Goal: Task Accomplishment & Management: Use online tool/utility

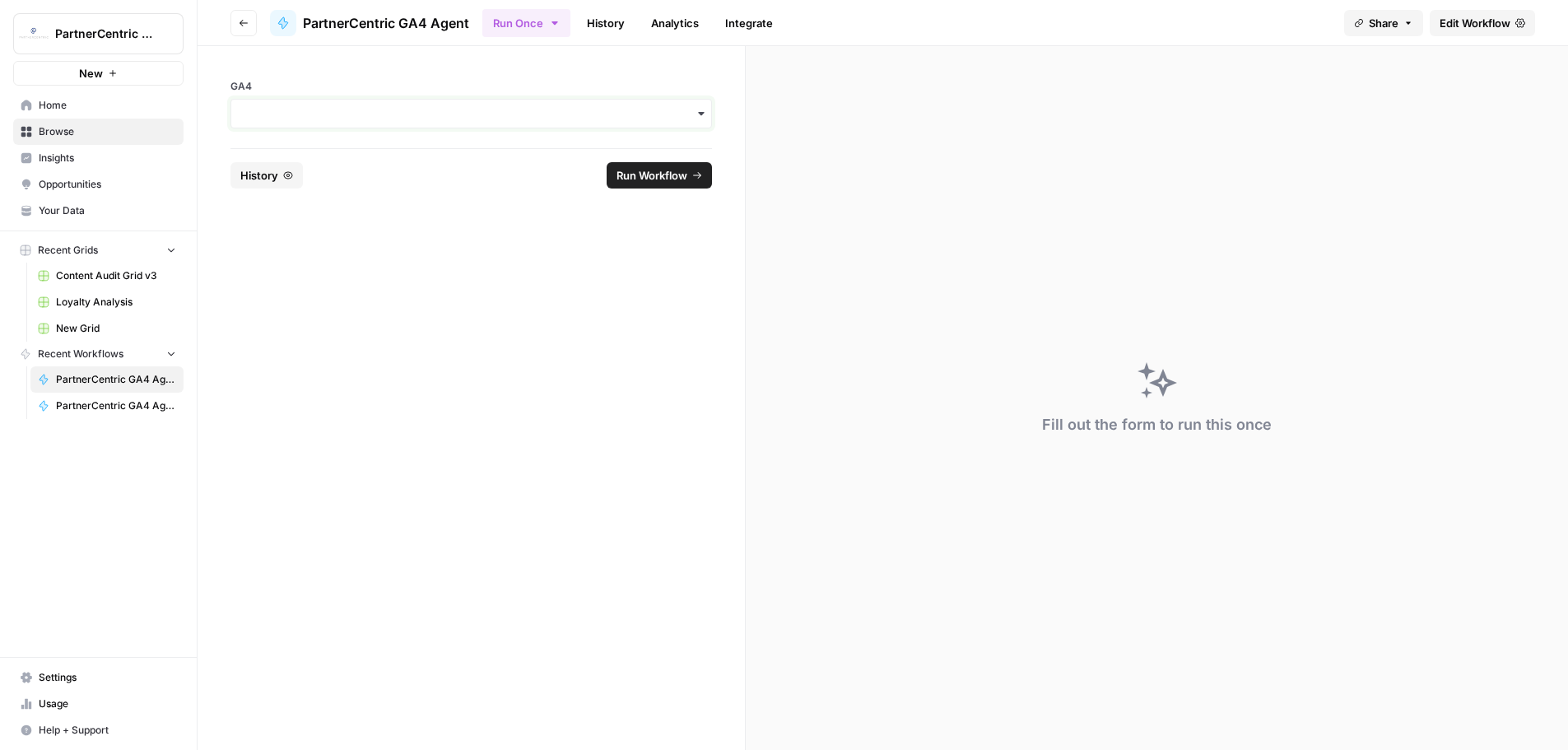
click at [312, 116] on input "GA4" at bounding box center [472, 114] width 461 height 17
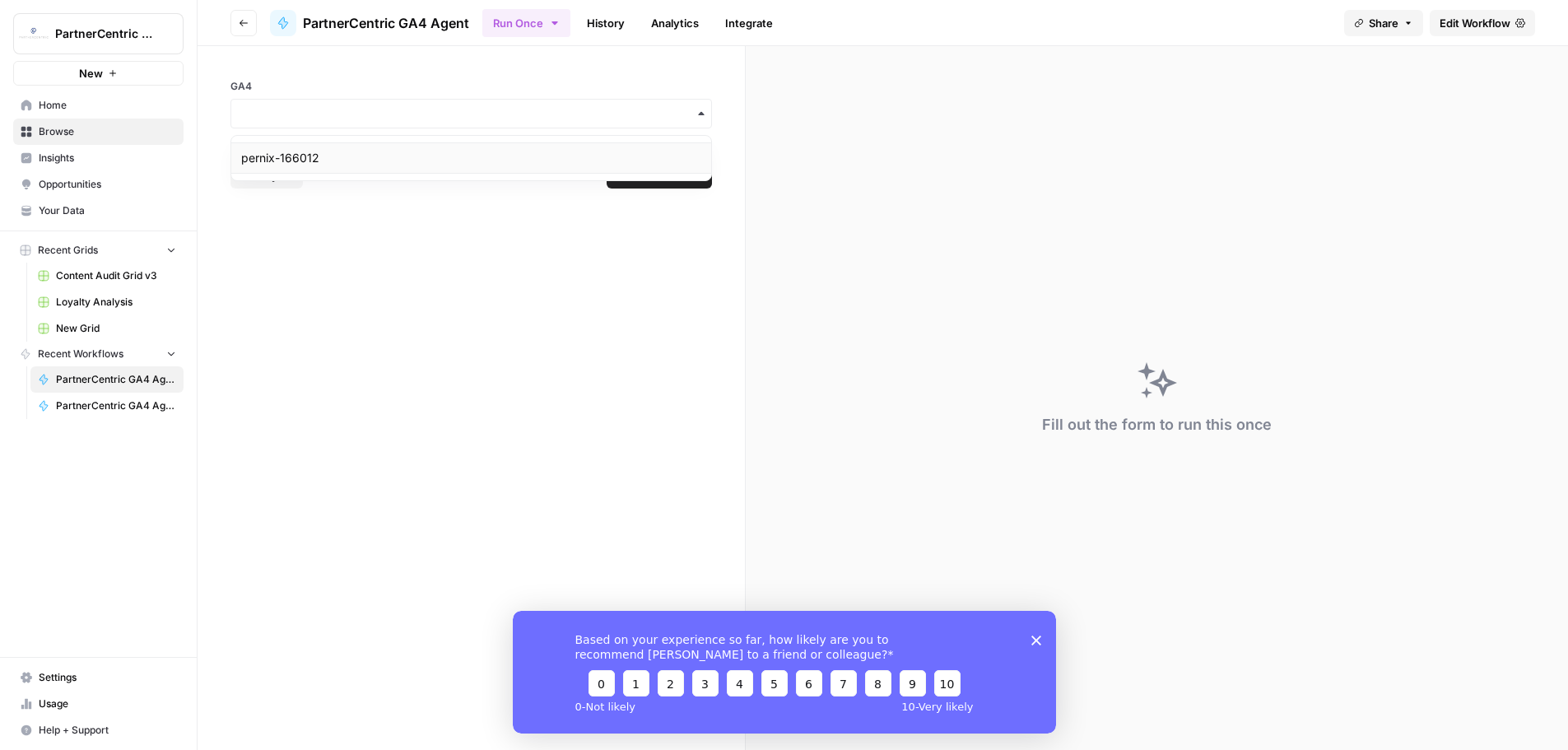
click at [320, 156] on div "pernix-166012" at bounding box center [471, 158] width 480 height 31
click at [1033, 647] on div "Based on your experience so far, how likely are you to recommend [PERSON_NAME] …" at bounding box center [784, 671] width 543 height 122
click at [1038, 642] on polygon "Close survey" at bounding box center [1036, 639] width 10 height 10
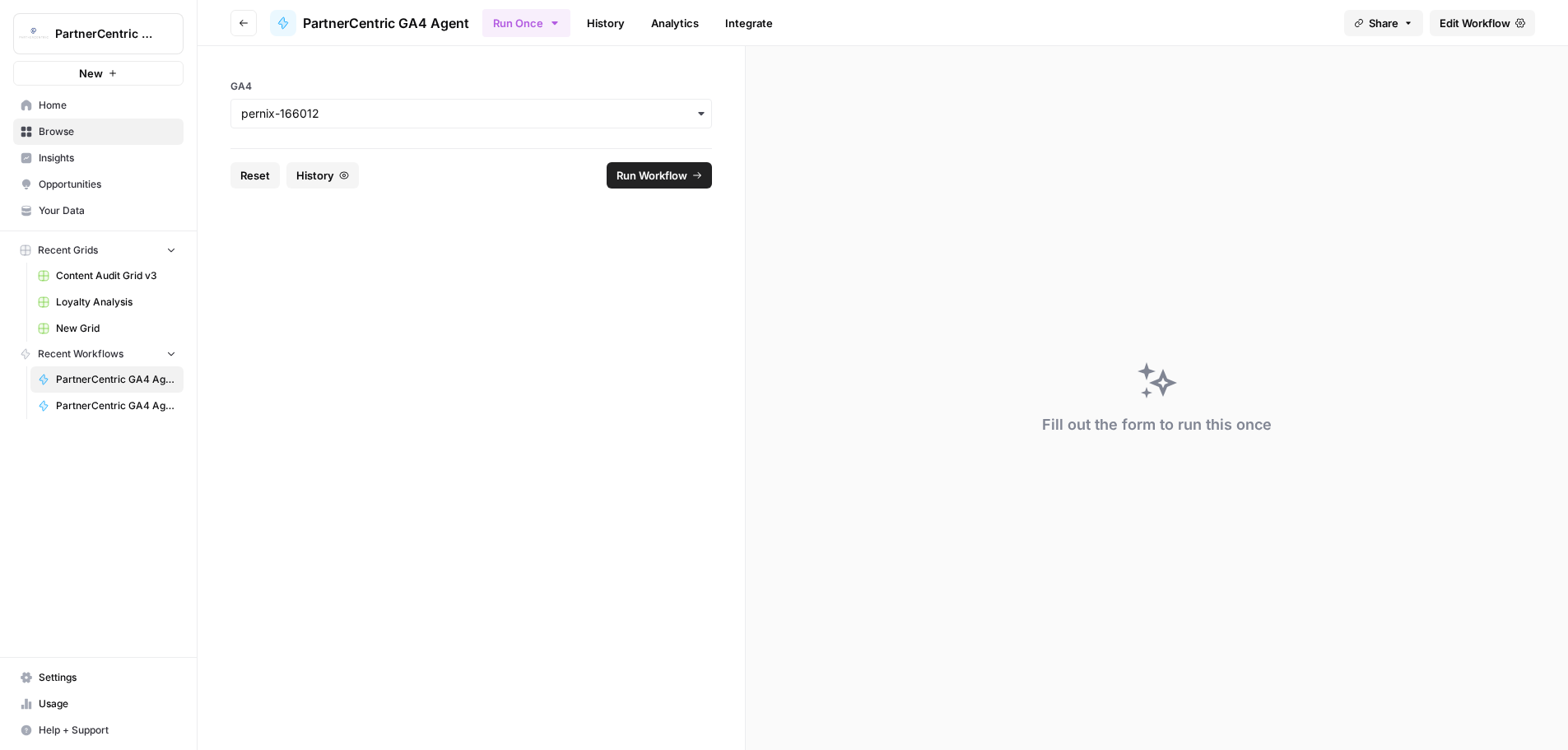
click at [120, 415] on link "PartnerCentric GA4 Agent - [DATE] -Leads - SQLs" at bounding box center [106, 406] width 153 height 26
click at [335, 118] on input "GA4" at bounding box center [472, 114] width 461 height 17
click at [121, 372] on span "PartnerCentric GA4 Agent" at bounding box center [117, 380] width 120 height 15
click at [380, 115] on input "GA4" at bounding box center [472, 114] width 461 height 17
click at [377, 152] on div "pernix-166012" at bounding box center [471, 158] width 480 height 31
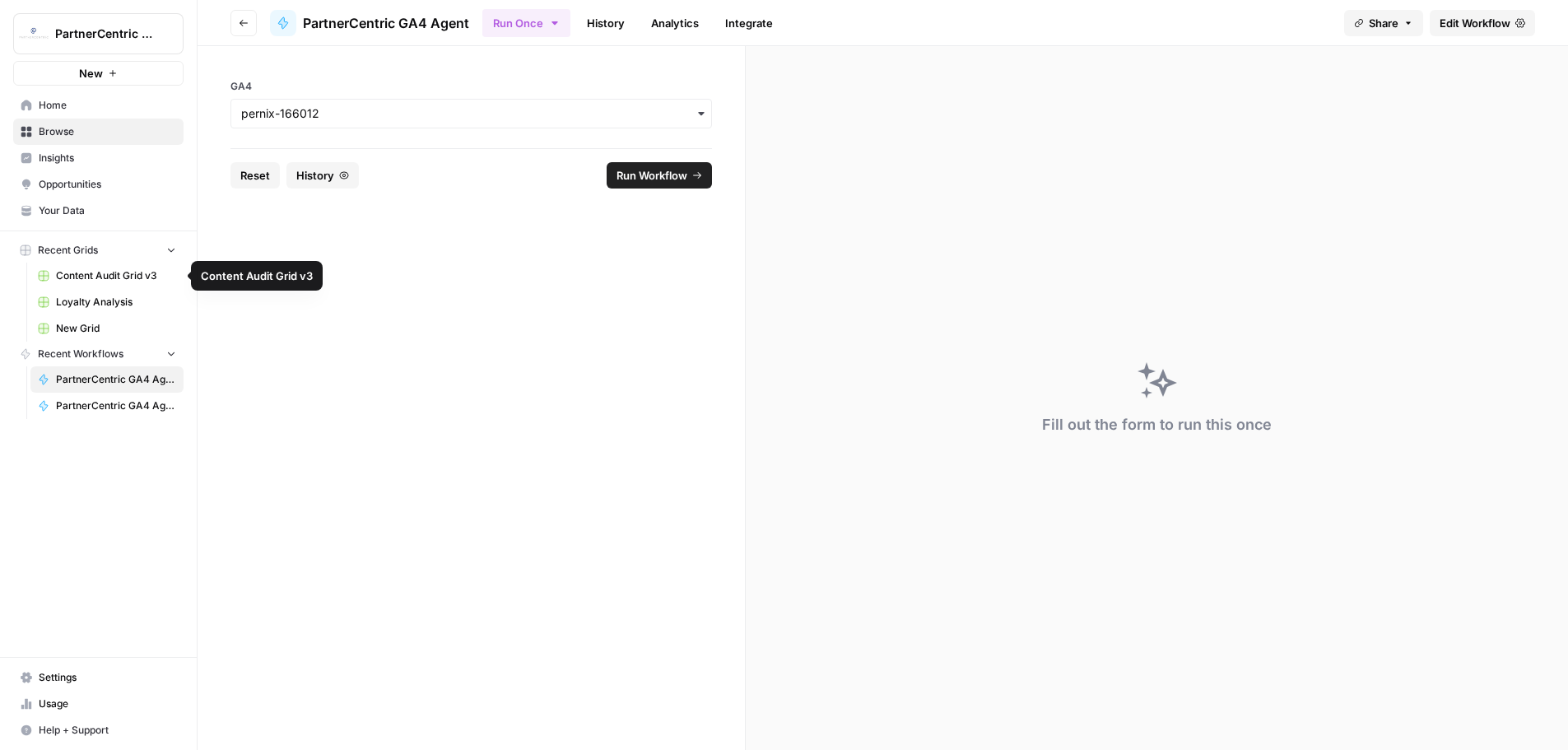
click at [65, 157] on span "Insights" at bounding box center [107, 158] width 137 height 15
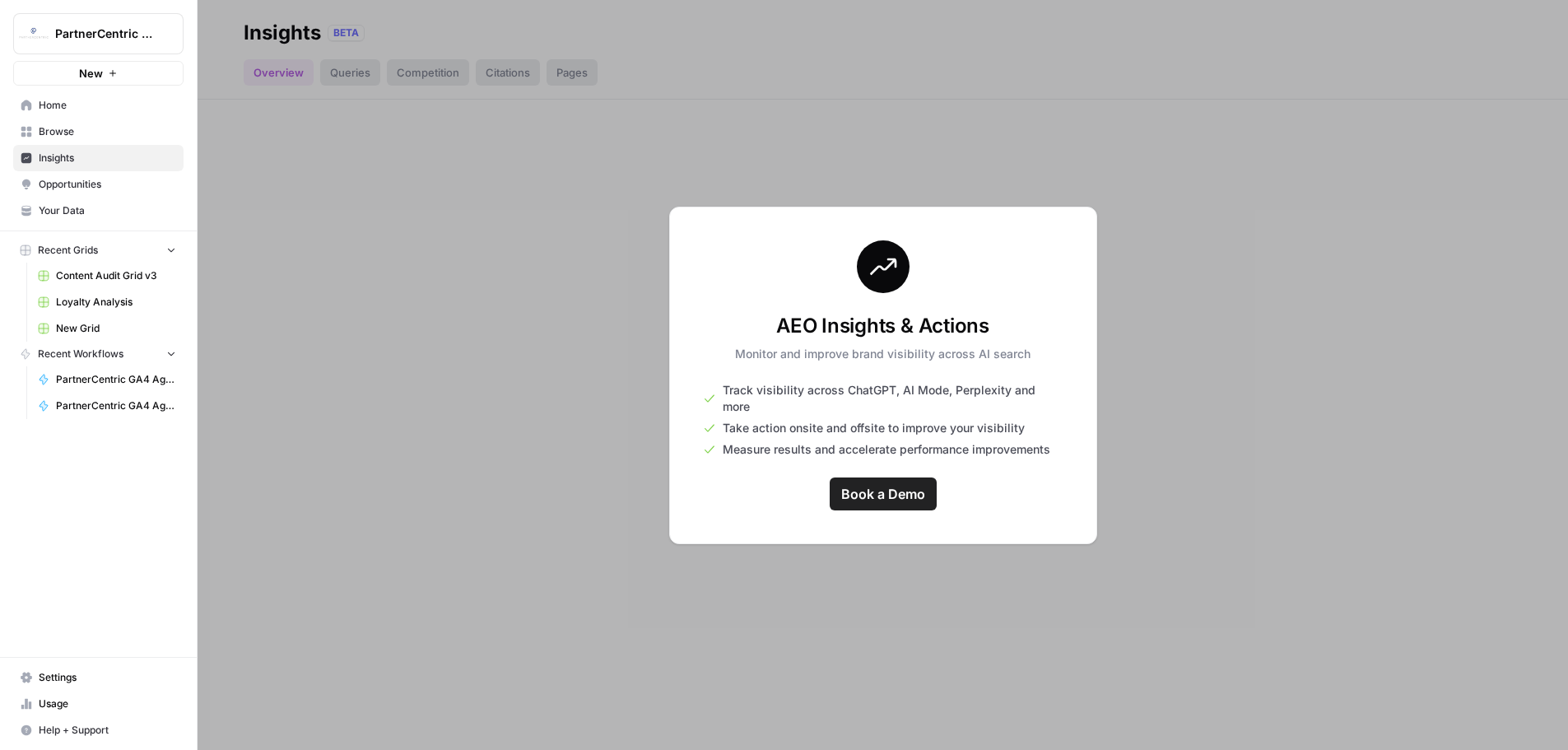
click at [74, 173] on link "Opportunities" at bounding box center [98, 184] width 170 height 26
click at [85, 210] on span "Your Data" at bounding box center [107, 211] width 137 height 15
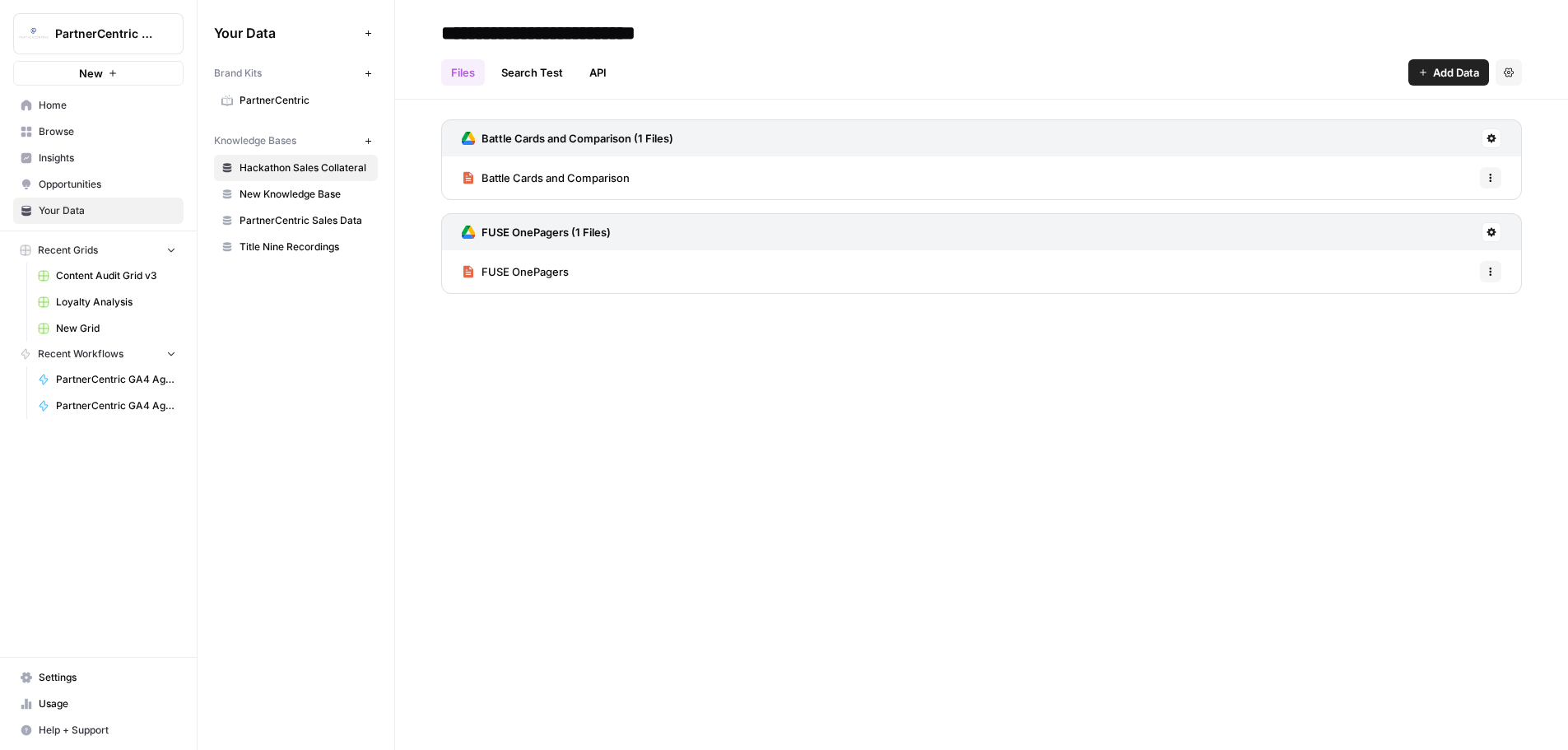
click at [59, 141] on link "Browse" at bounding box center [98, 132] width 170 height 26
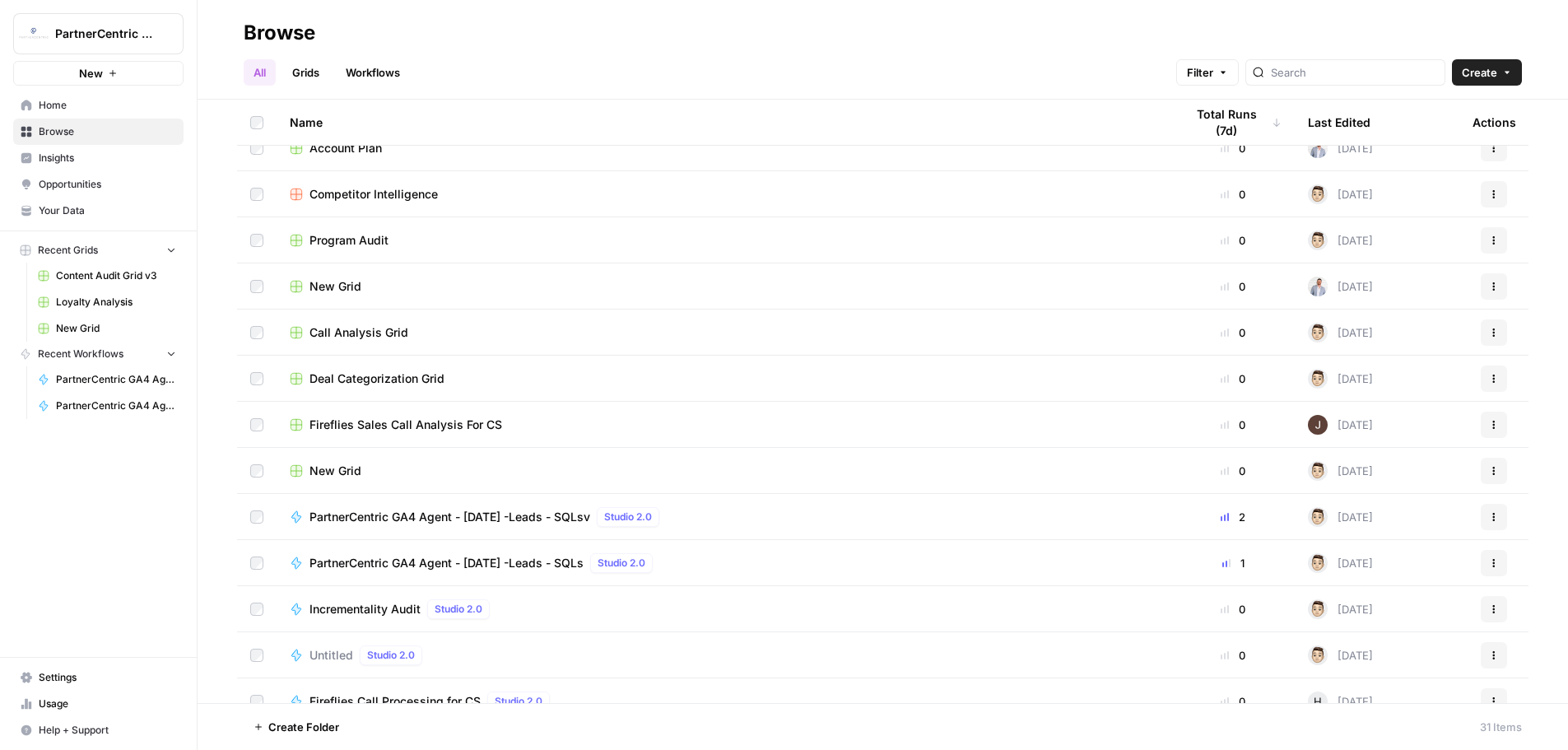
scroll to position [190, 0]
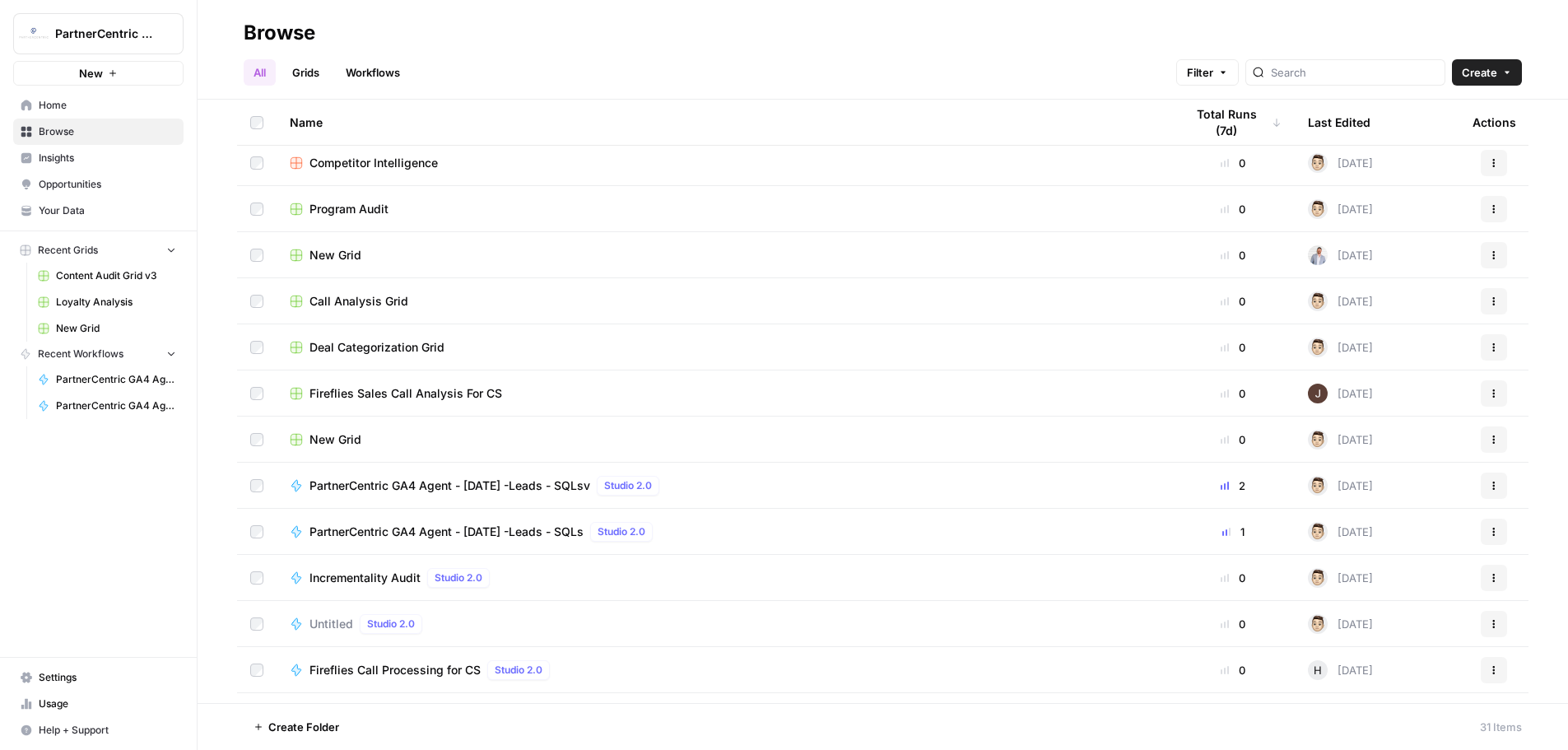
click at [528, 482] on span "PartnerCentric GA4 Agent - [DATE] -Leads - SQLsv" at bounding box center [449, 486] width 281 height 17
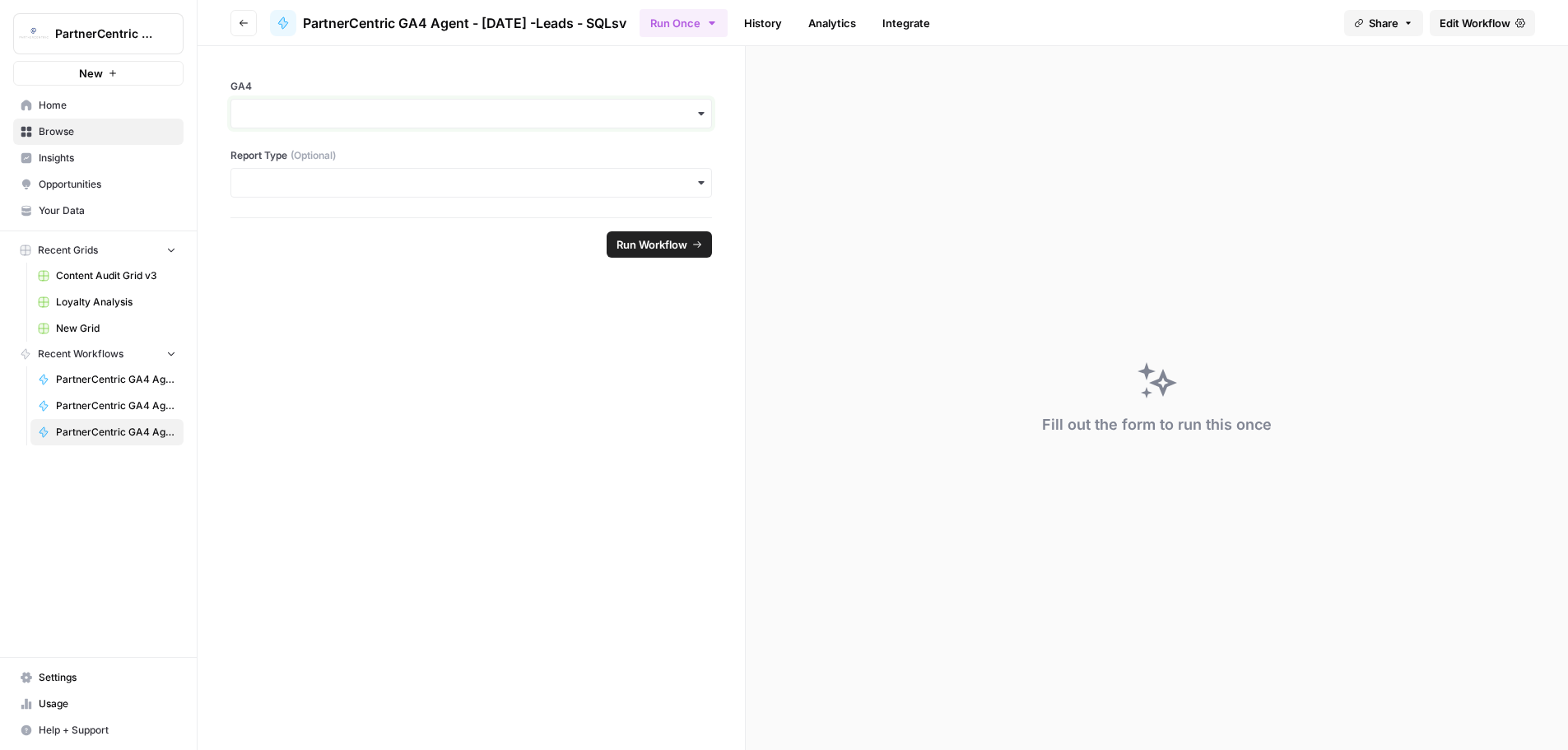
click at [356, 118] on input "GA4" at bounding box center [472, 114] width 461 height 17
click at [323, 167] on div "pernix-166012" at bounding box center [471, 158] width 480 height 31
click at [332, 183] on input "Report Type (Optional)" at bounding box center [472, 183] width 461 height 17
click at [75, 103] on span "Home" at bounding box center [107, 105] width 137 height 15
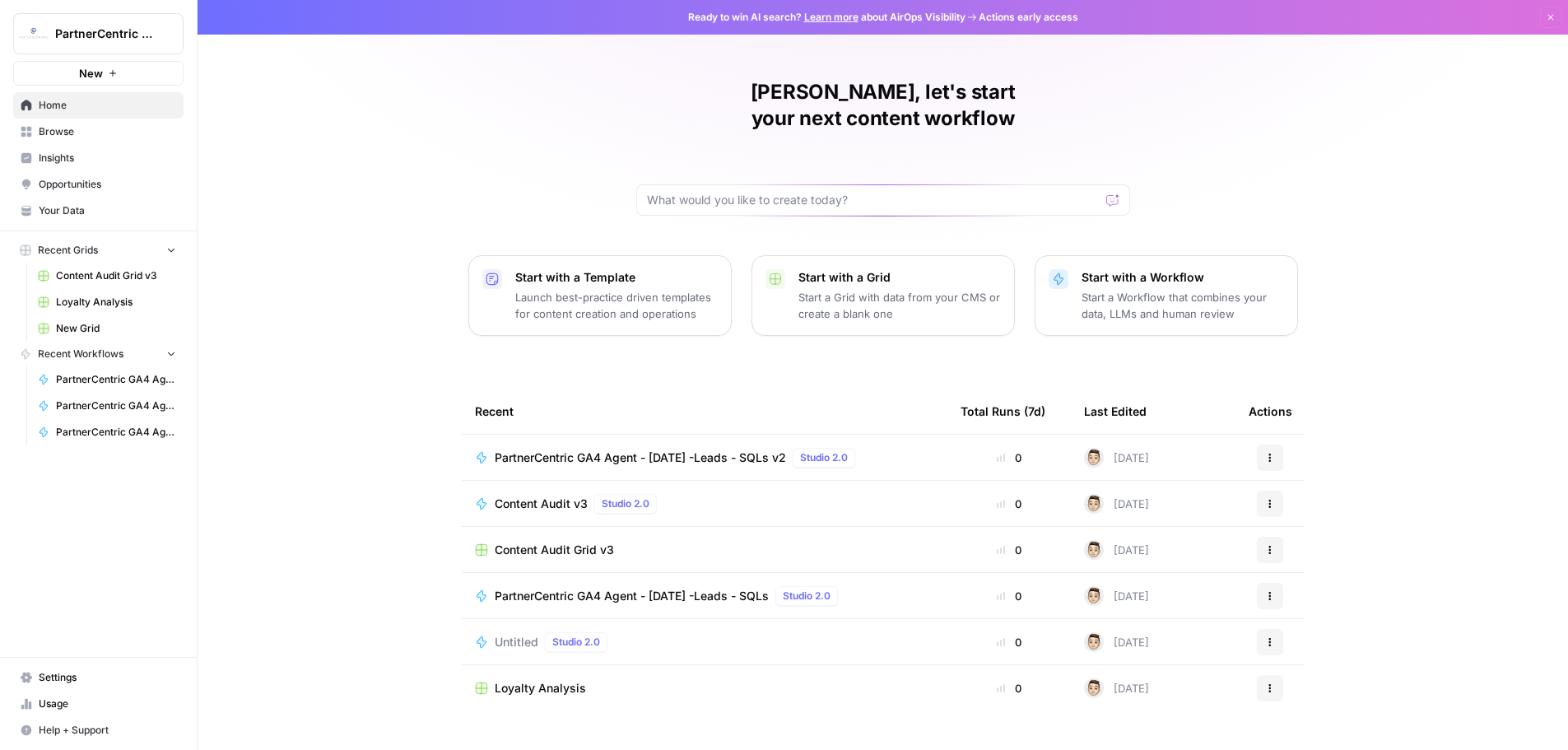
scroll to position [8, 0]
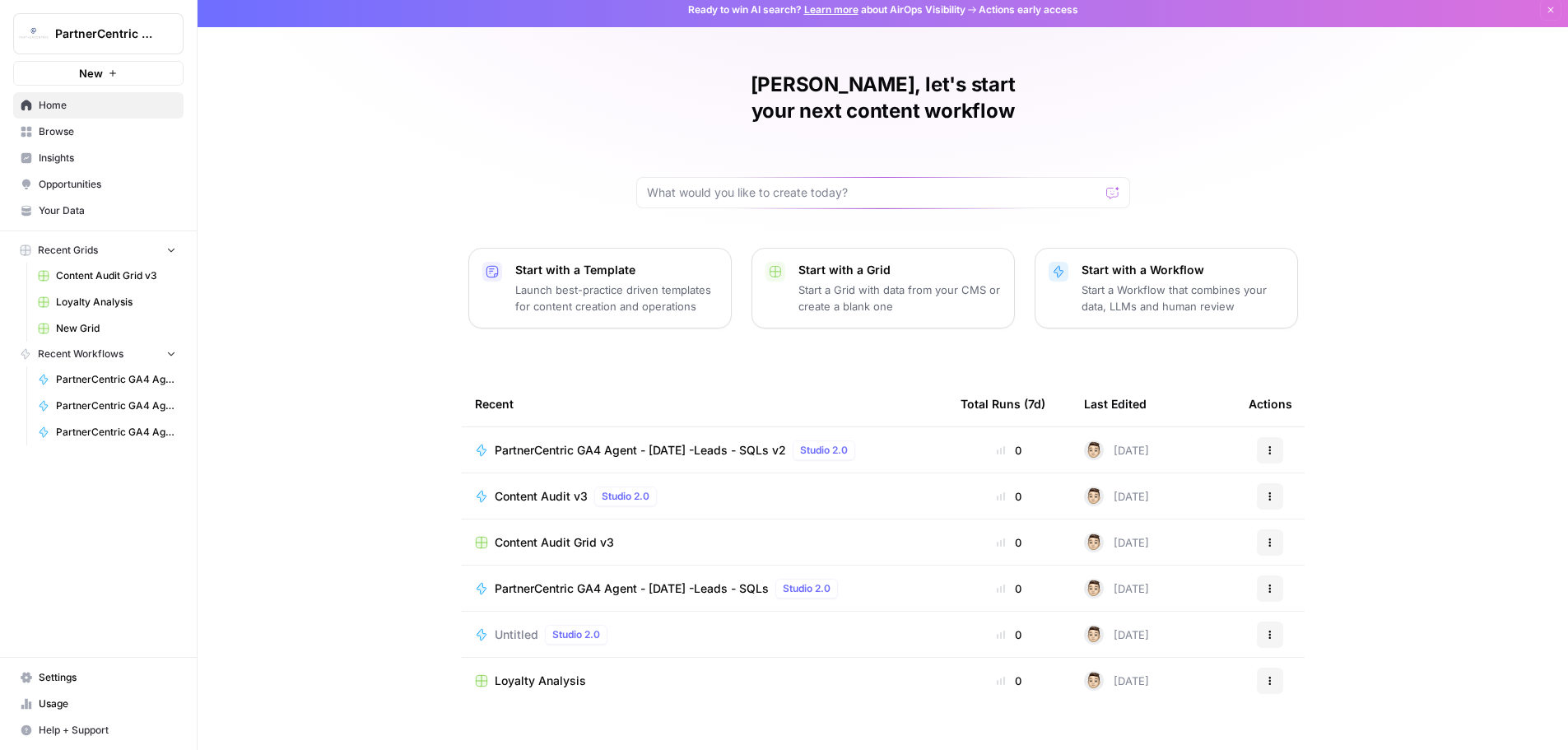
click at [68, 133] on span "Browse" at bounding box center [107, 132] width 137 height 15
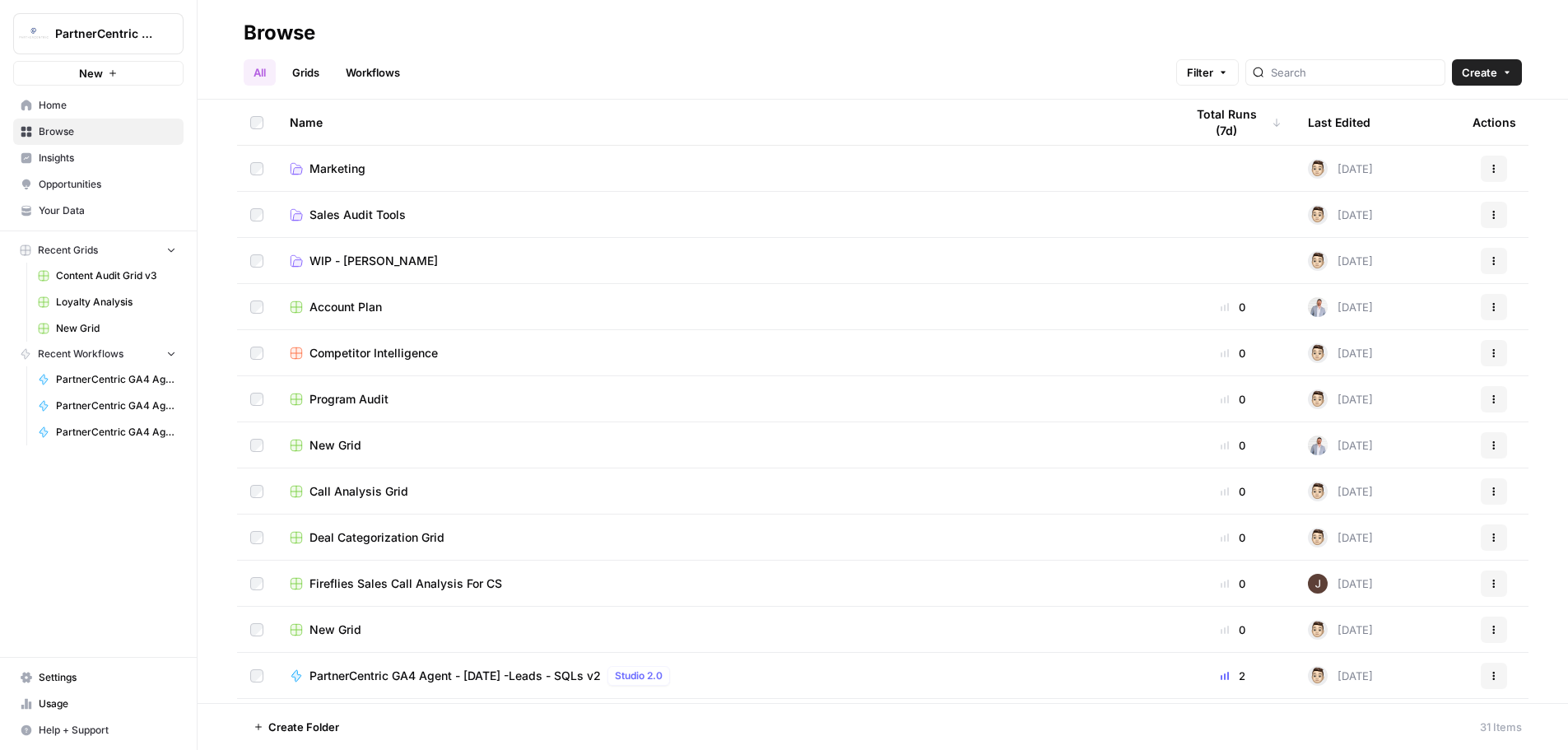
click at [334, 165] on span "Marketing" at bounding box center [337, 169] width 56 height 17
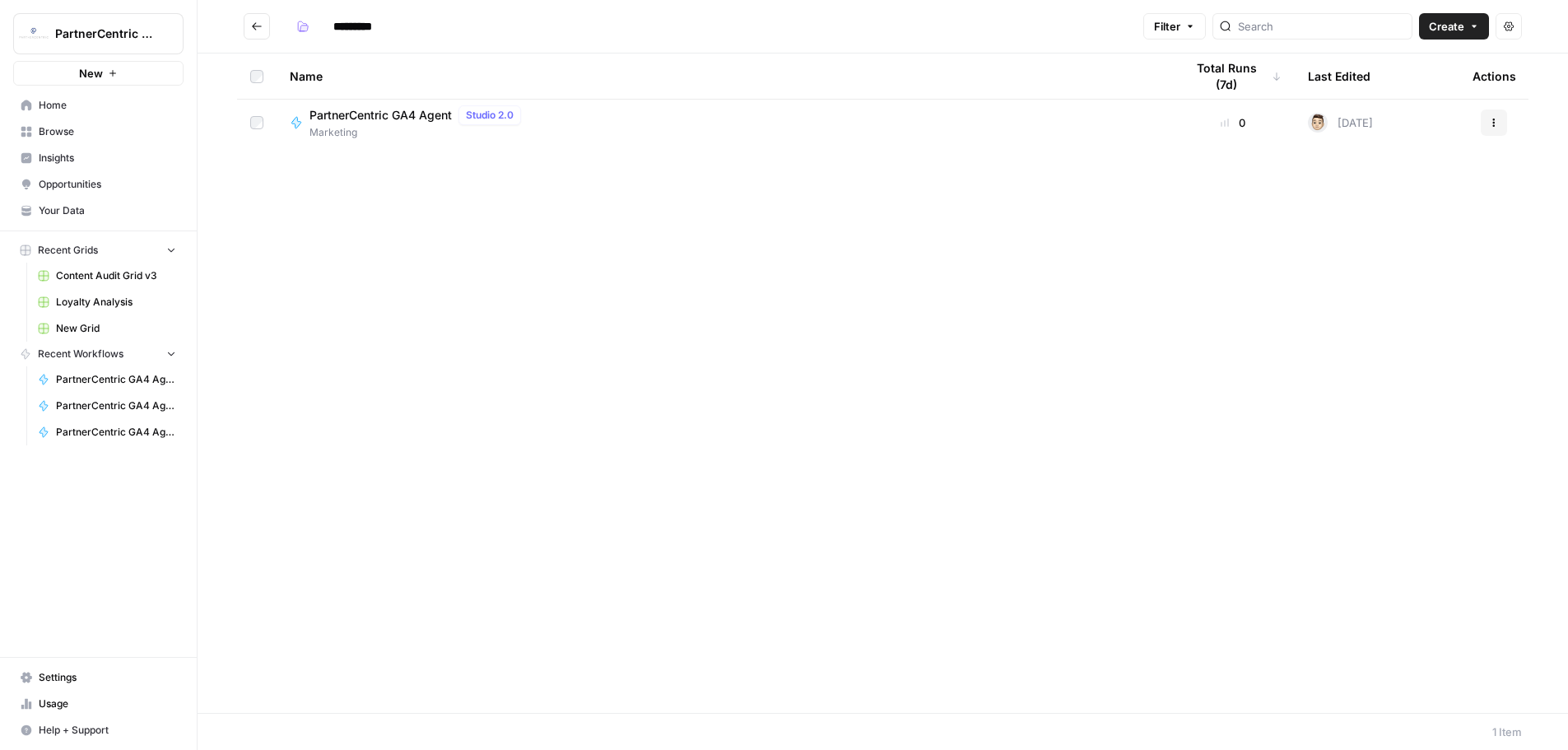
click at [461, 175] on div "Name Total Runs (7d) Last Edited Actions PartnerCentric GA4 Agent Studio 2.0 Ma…" at bounding box center [883, 383] width 1371 height 660
click at [62, 155] on span "Insights" at bounding box center [107, 158] width 137 height 15
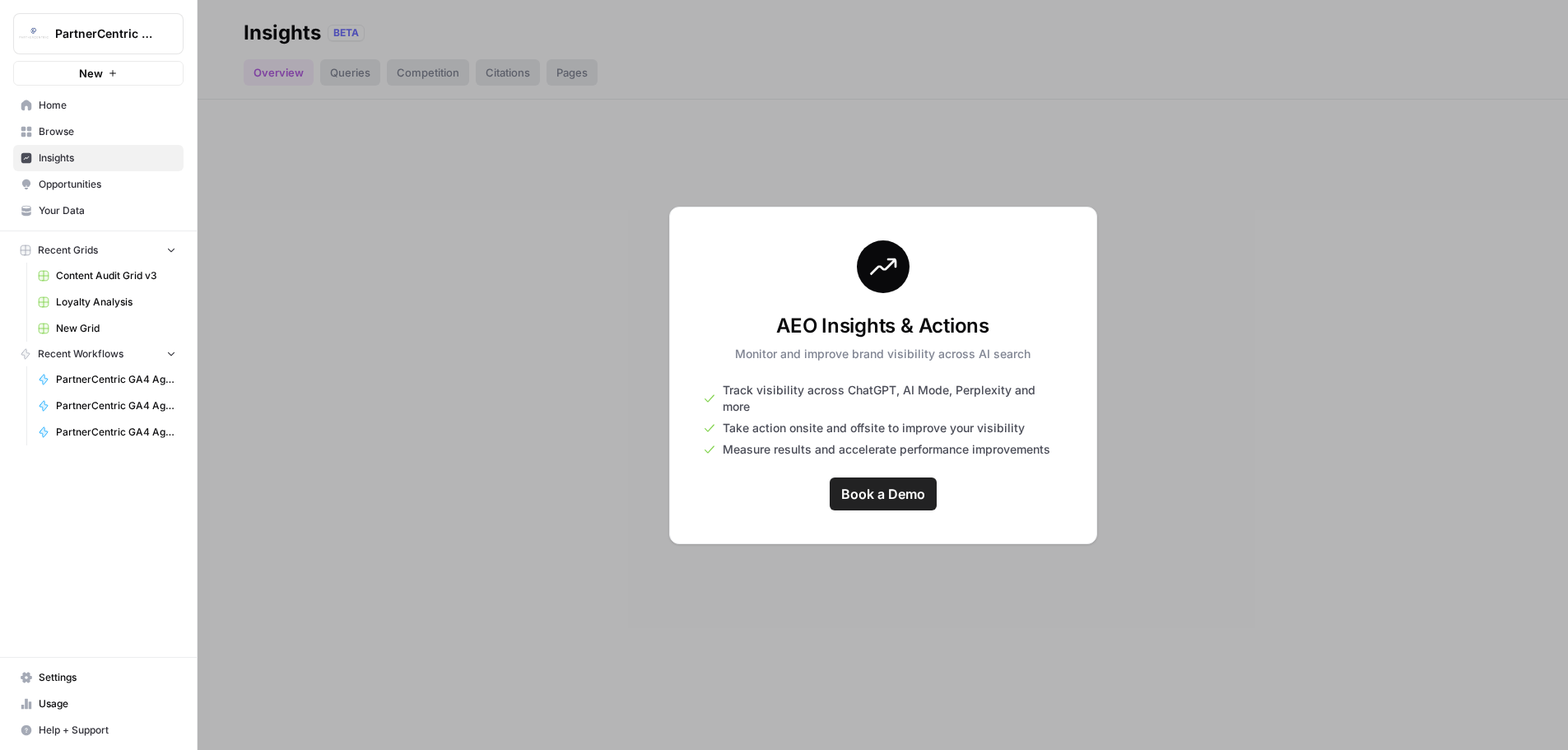
click at [56, 131] on span "Browse" at bounding box center [107, 132] width 137 height 15
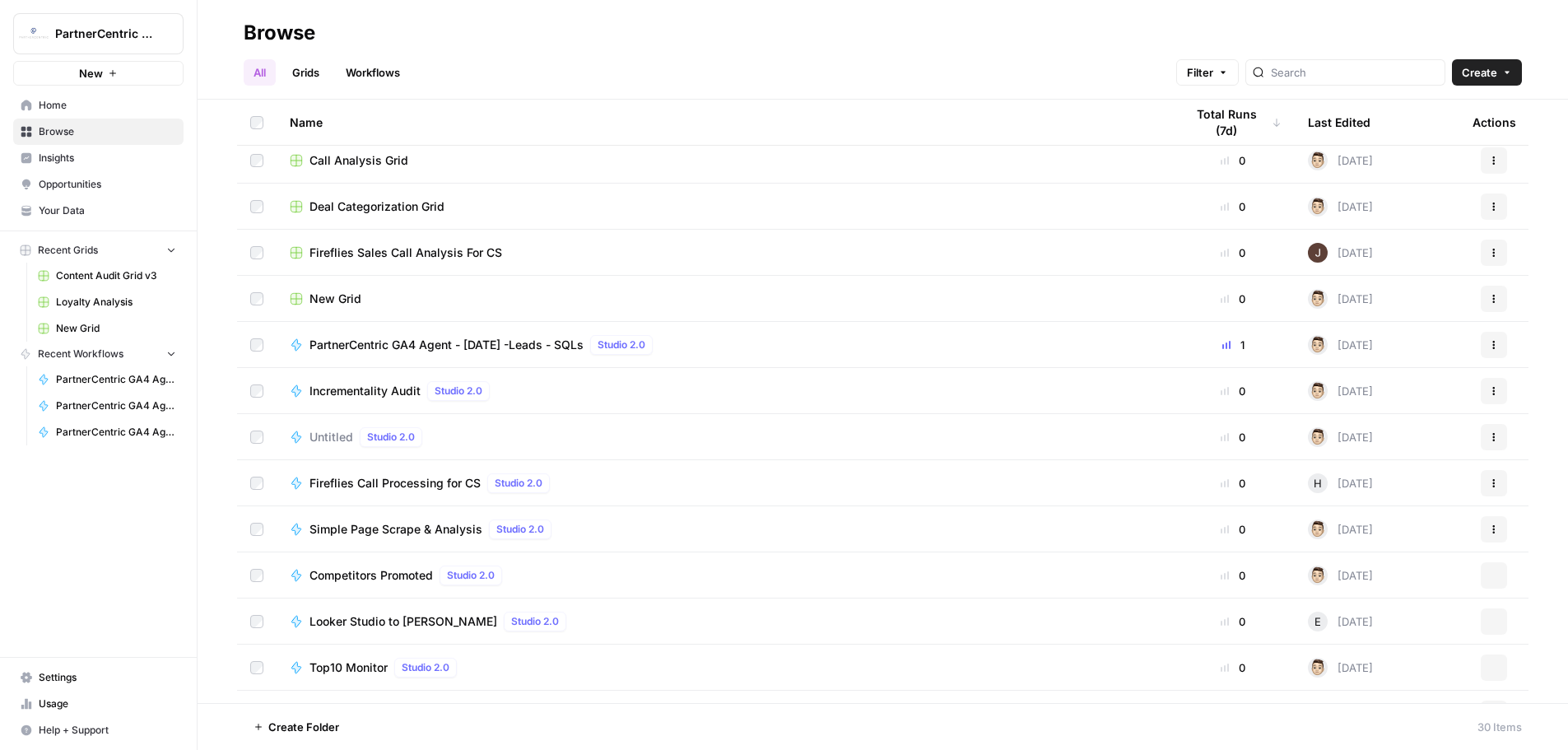
scroll to position [353, 0]
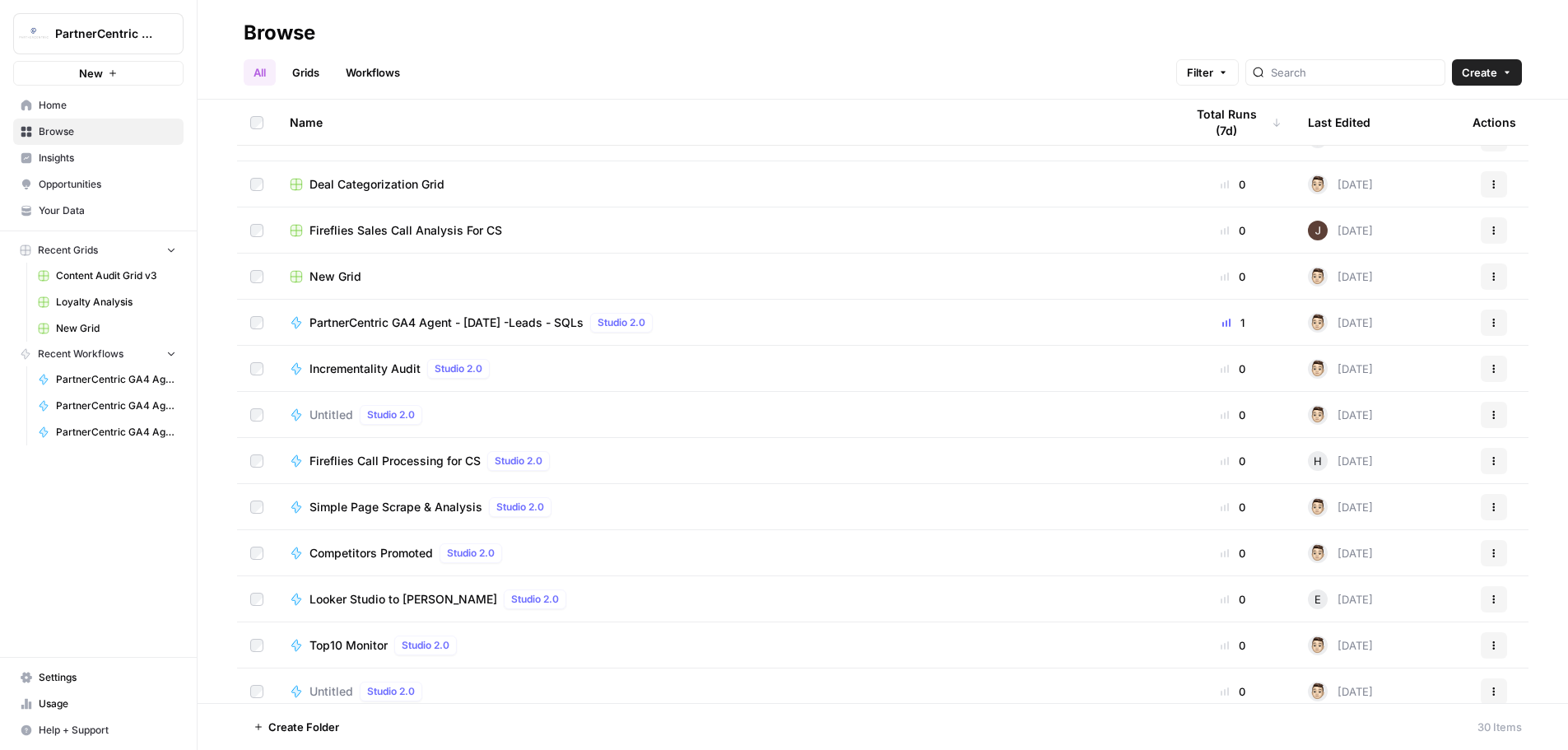
click at [61, 194] on link "Opportunities" at bounding box center [98, 184] width 170 height 26
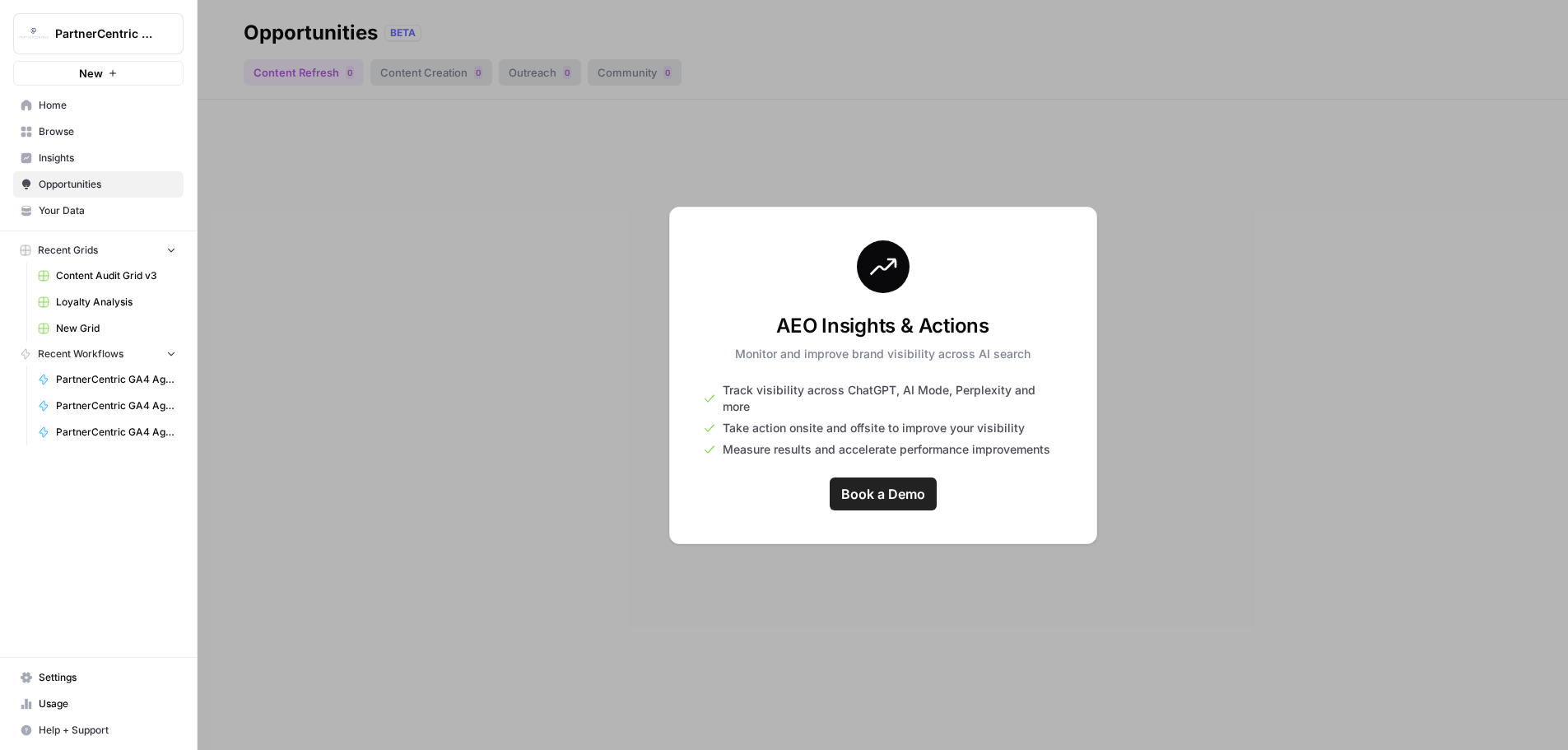
click at [55, 130] on span "Browse" at bounding box center [107, 132] width 137 height 15
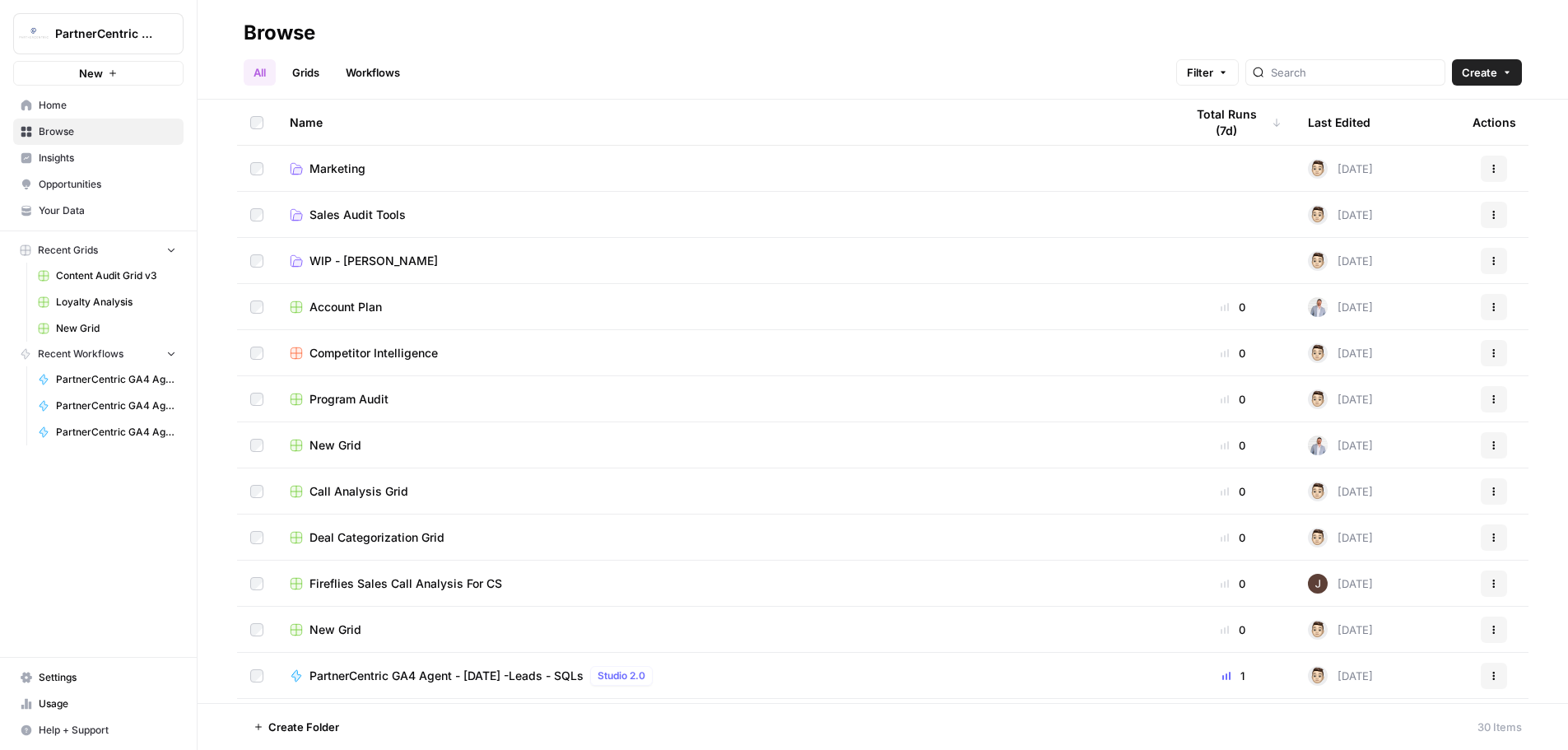
click at [56, 151] on span "Insights" at bounding box center [107, 158] width 137 height 15
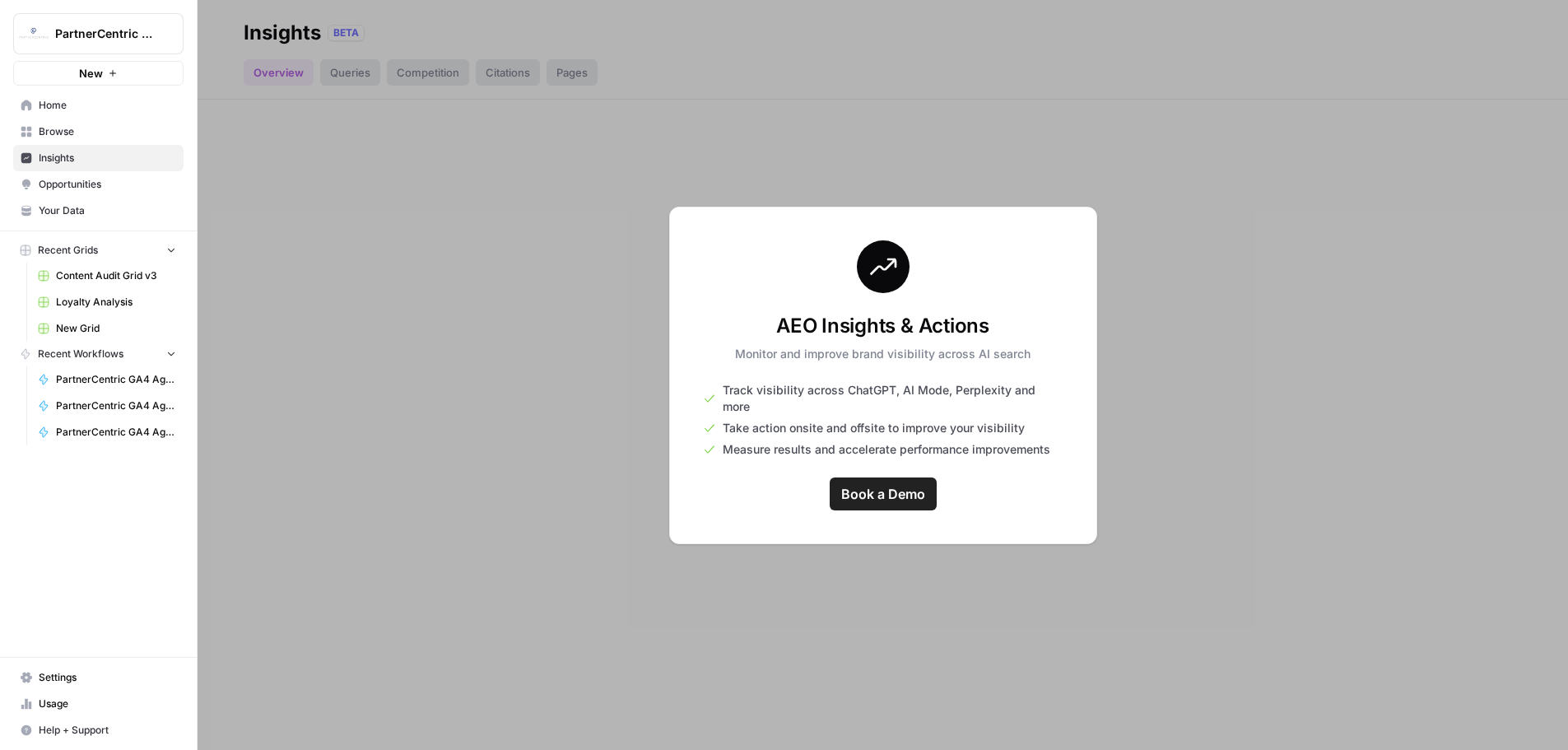
click at [56, 128] on span "Browse" at bounding box center [107, 132] width 137 height 15
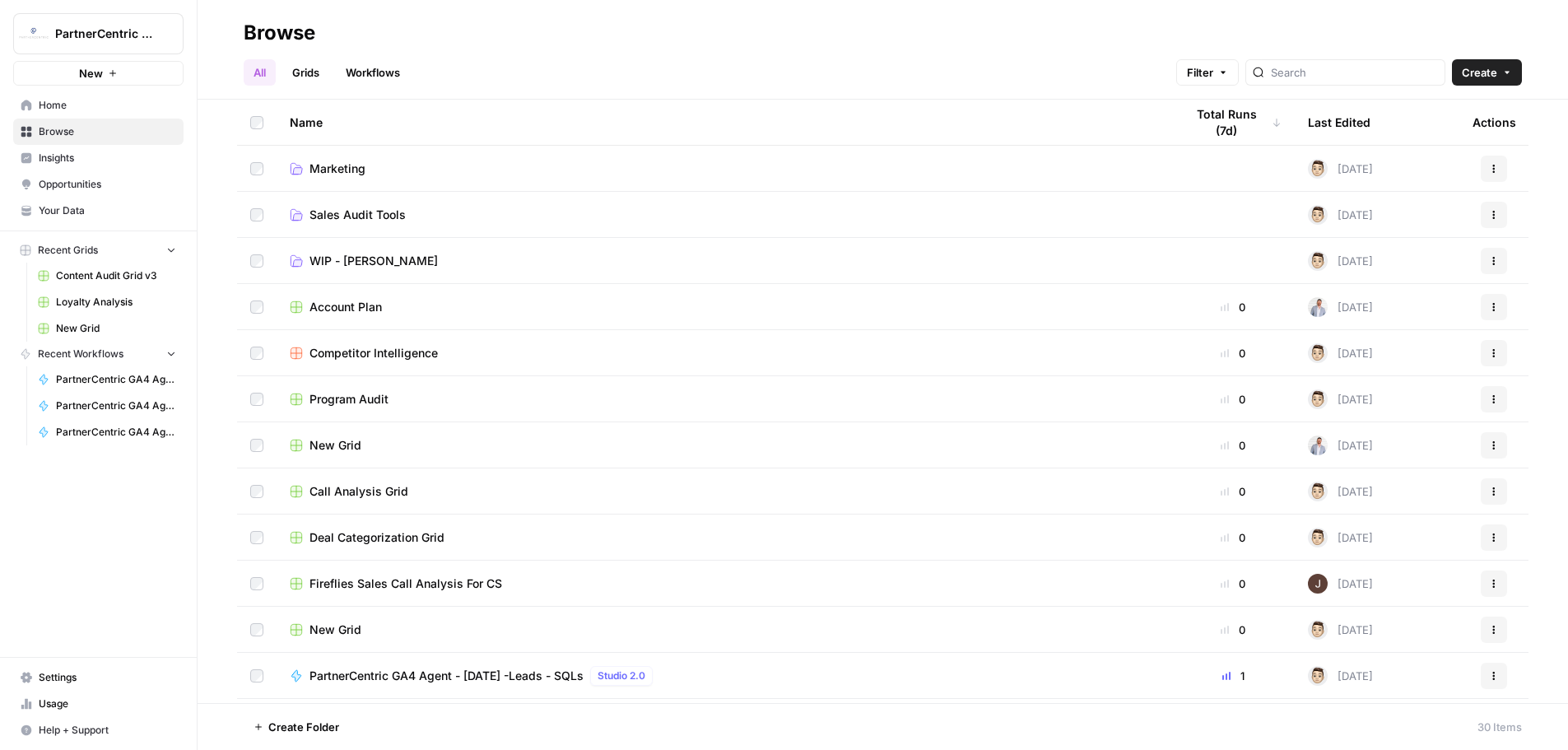
click at [334, 161] on span "Marketing" at bounding box center [337, 169] width 56 height 17
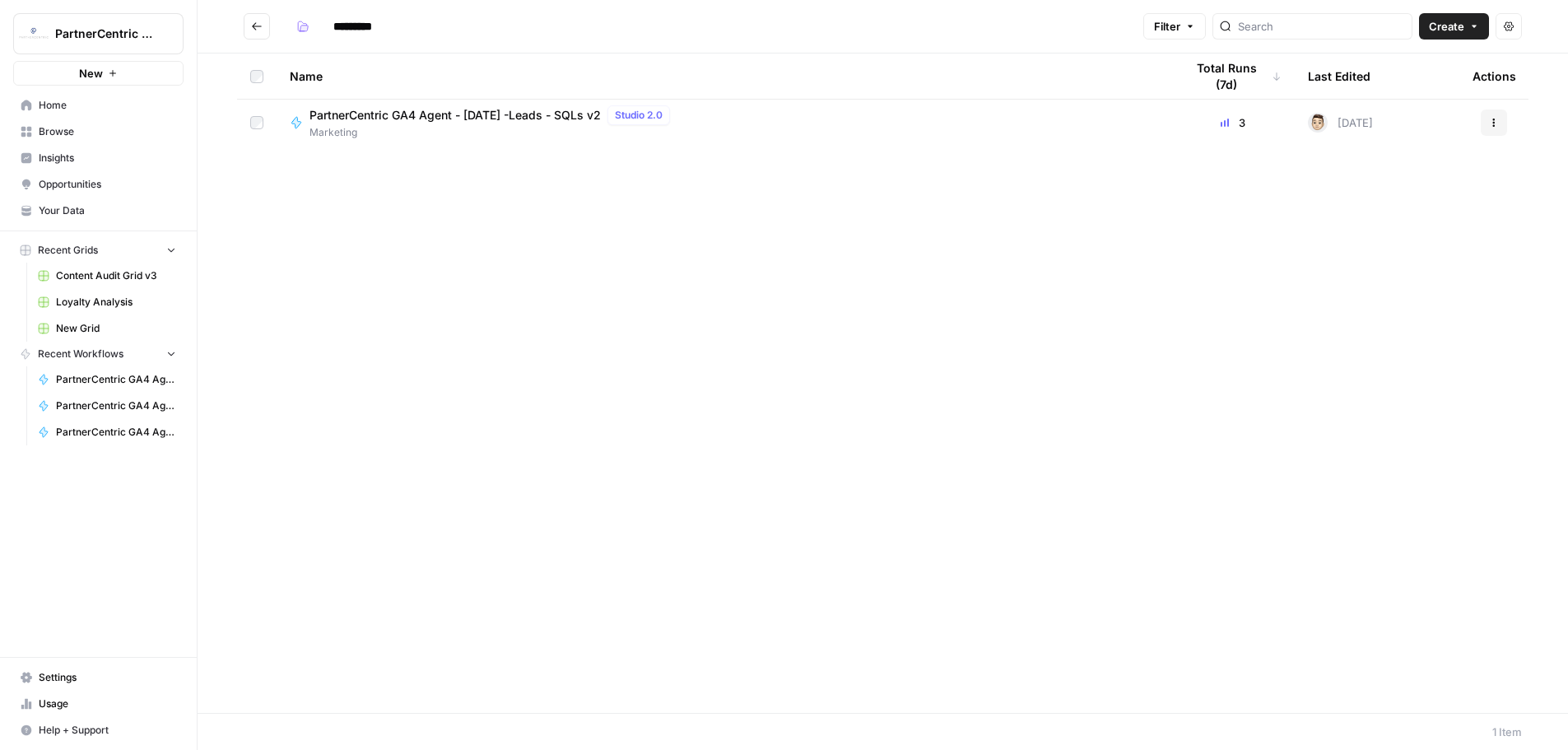
click at [493, 109] on span "PartnerCentric GA4 Agent - [DATE] -Leads - SQLs v2" at bounding box center [455, 116] width 291 height 17
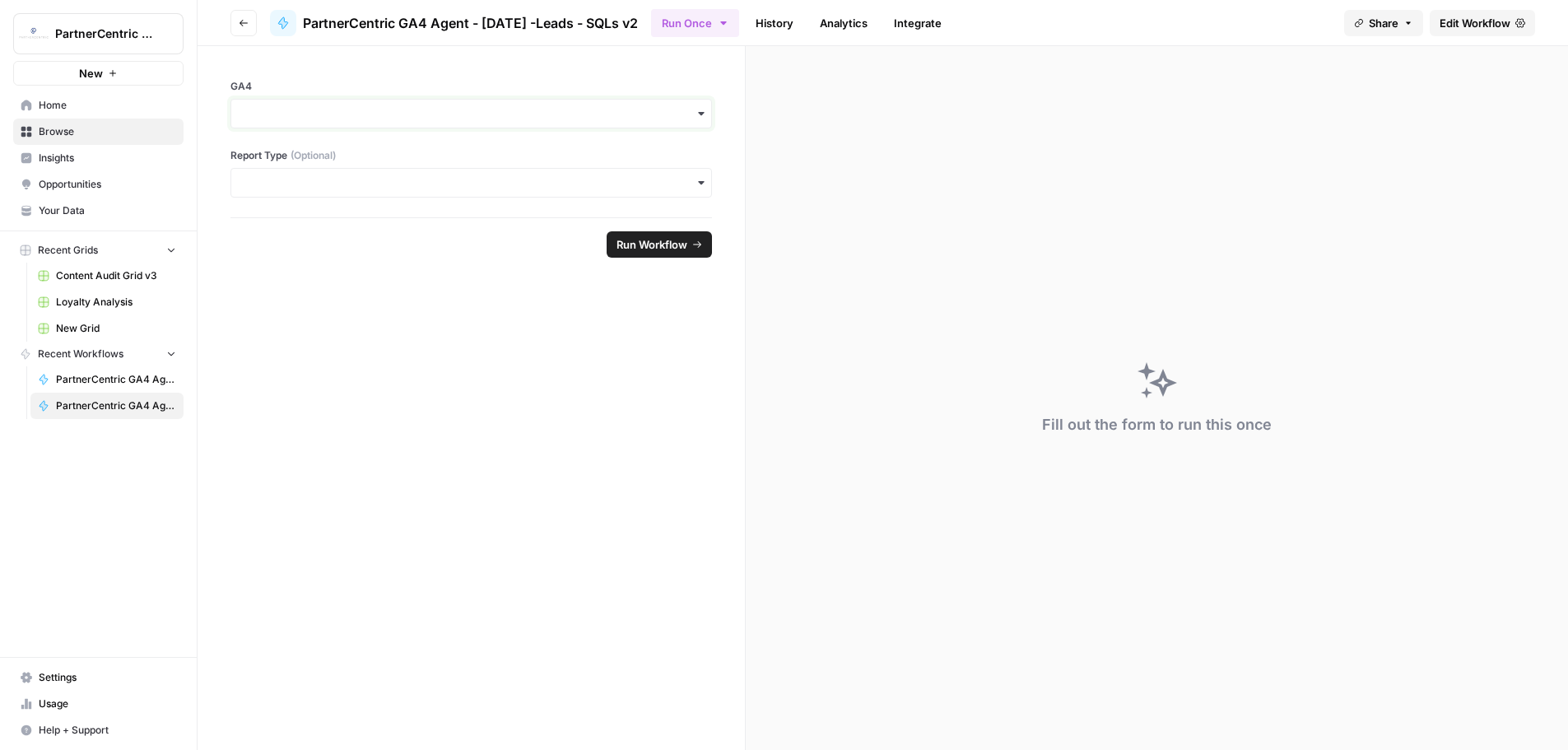
click at [353, 111] on input "GA4" at bounding box center [472, 114] width 461 height 17
click at [315, 157] on div "pernix-166012" at bounding box center [471, 158] width 480 height 31
click at [308, 189] on input "Report Type (Optional)" at bounding box center [472, 183] width 461 height 17
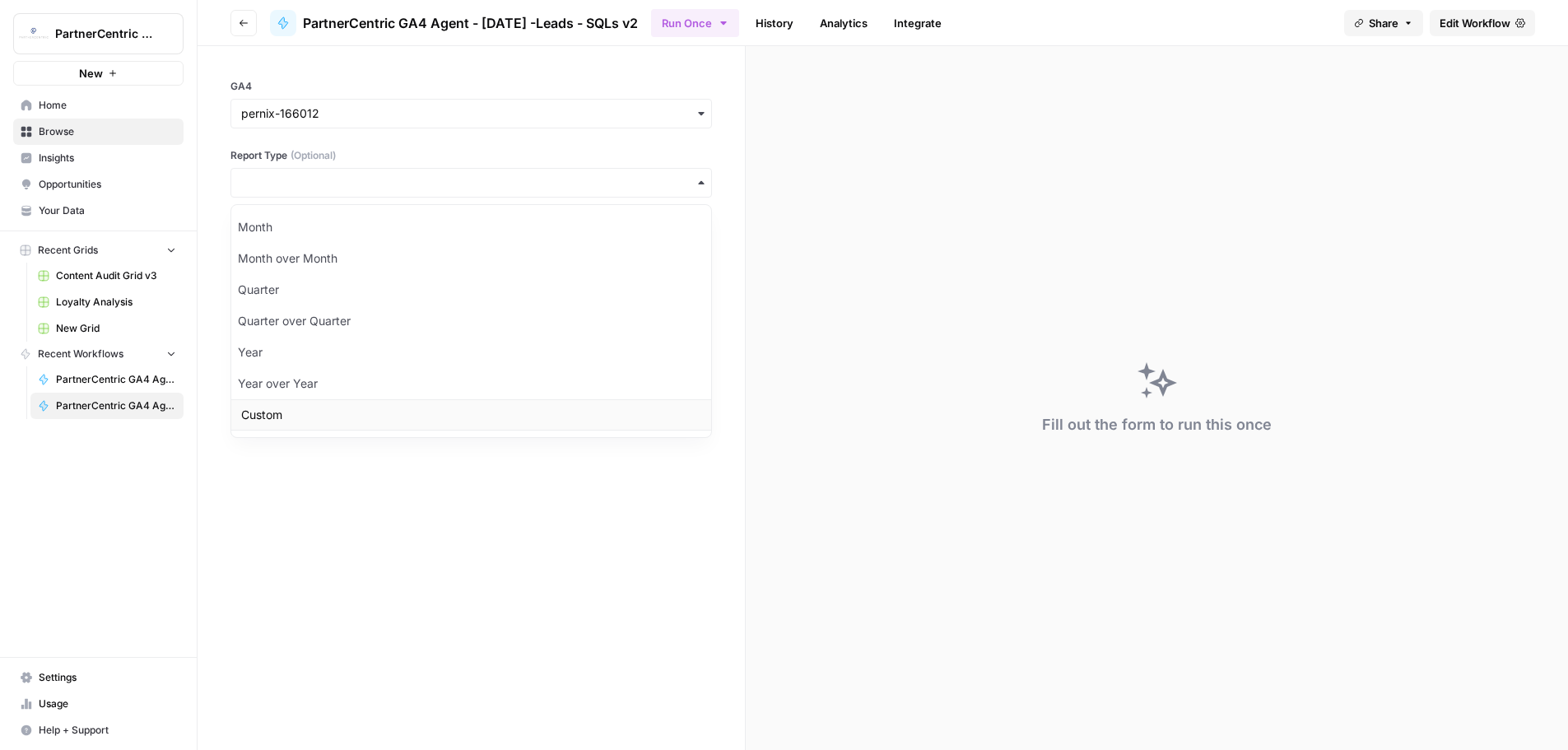
click at [290, 423] on div "Custom" at bounding box center [471, 414] width 480 height 31
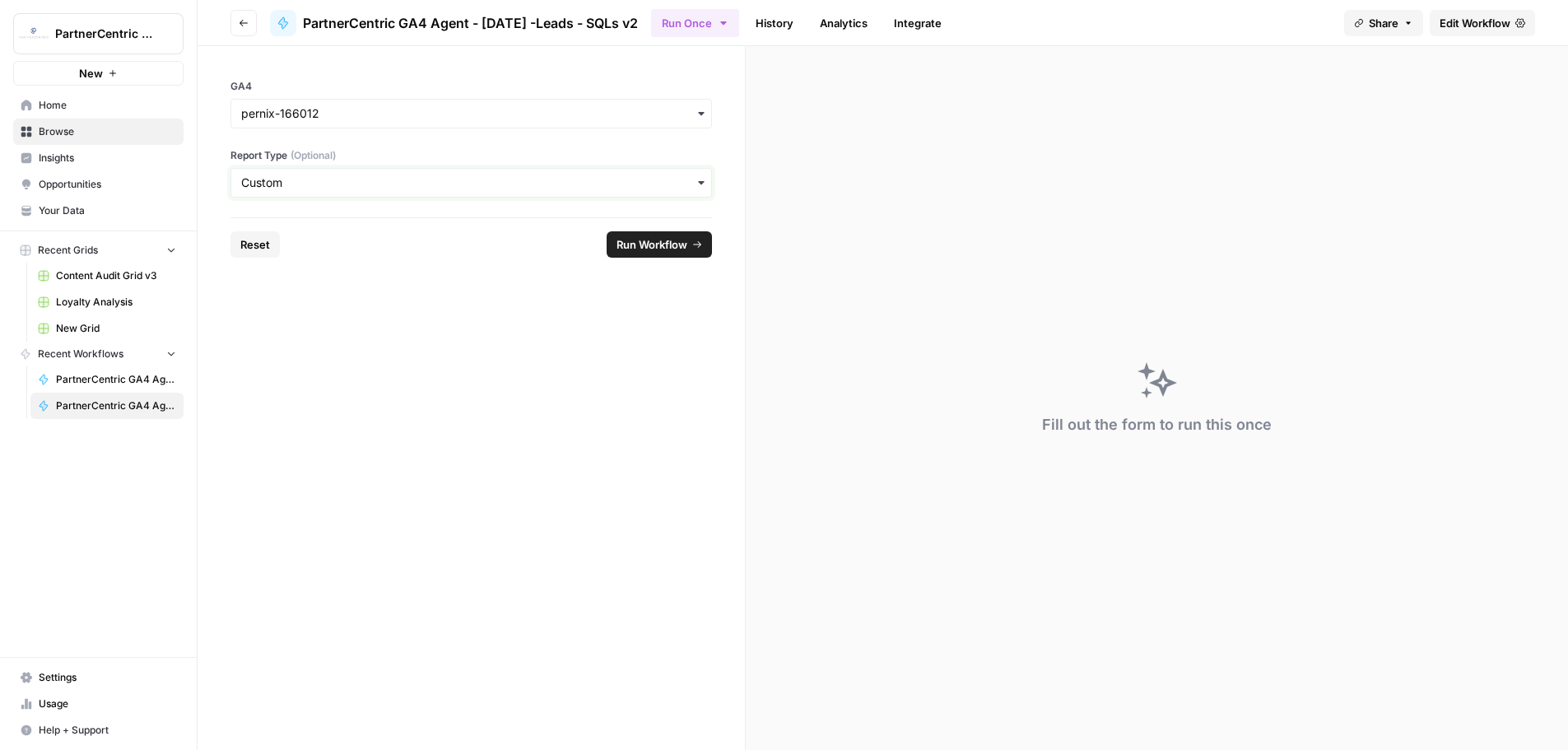
click at [334, 190] on input "Report Type (Optional)" at bounding box center [472, 183] width 461 height 17
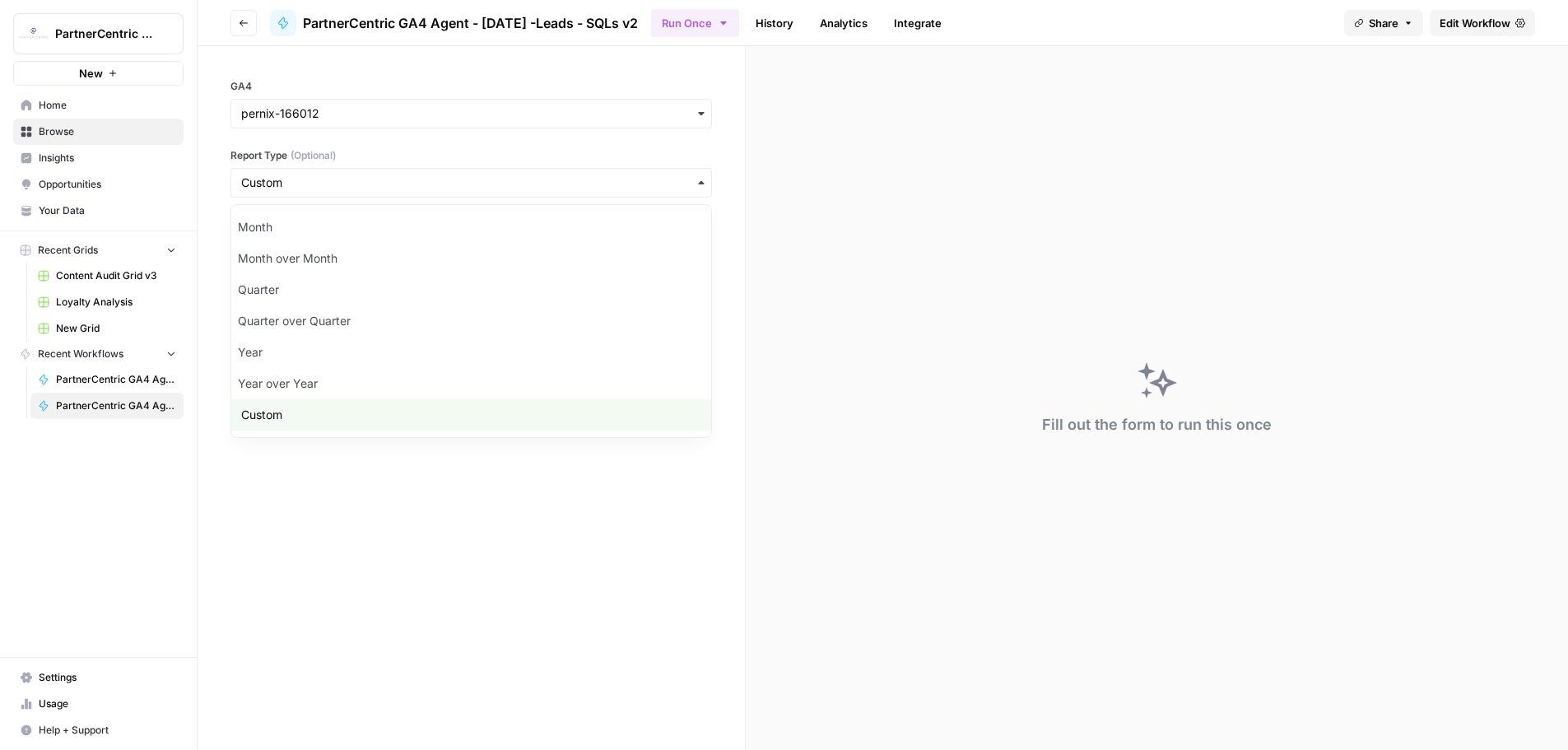
click at [337, 638] on form "GA4 Report Type (Optional) Reset Run Workflow" at bounding box center [471, 398] width 548 height 704
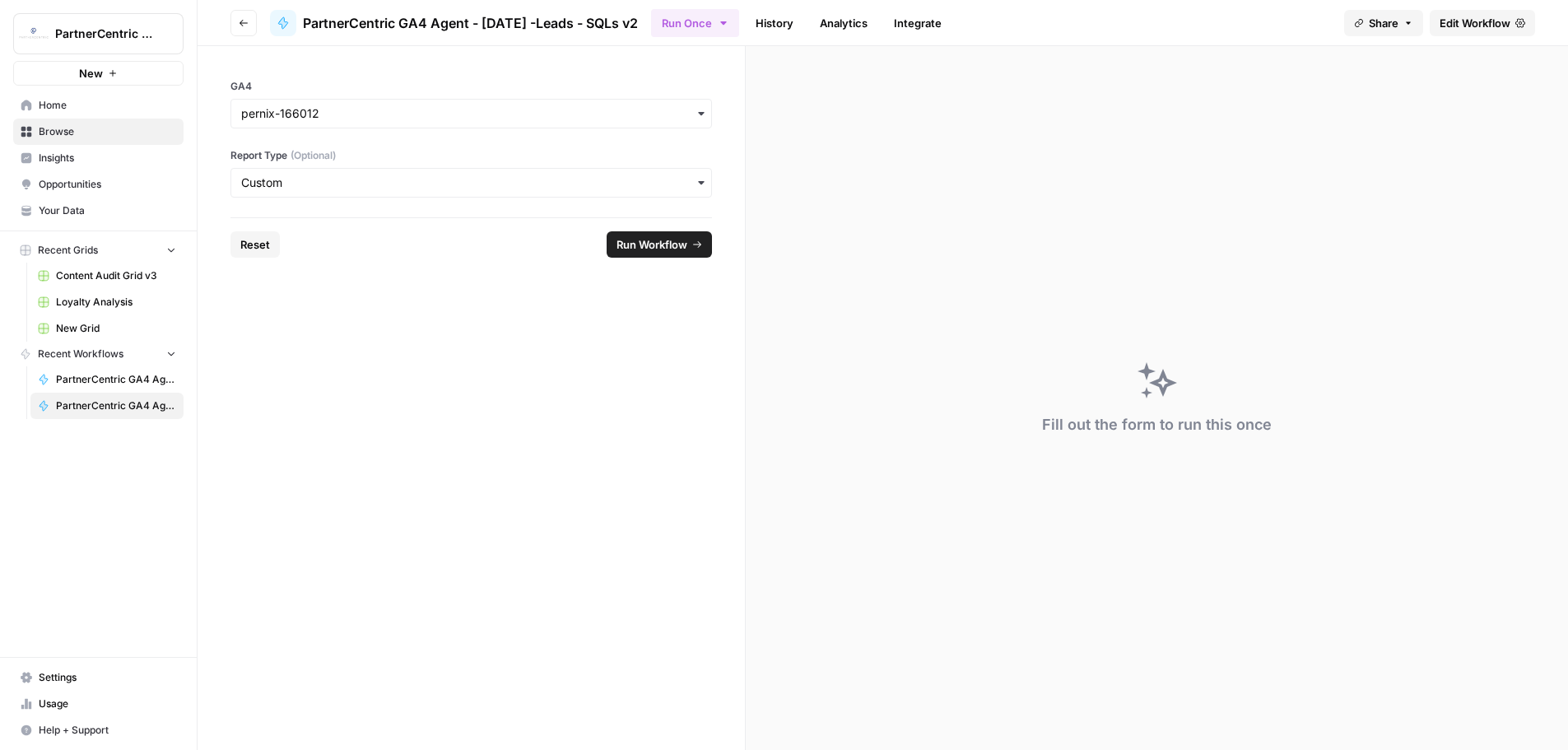
click at [499, 173] on div "button" at bounding box center [471, 183] width 481 height 30
